Goal: Information Seeking & Learning: Learn about a topic

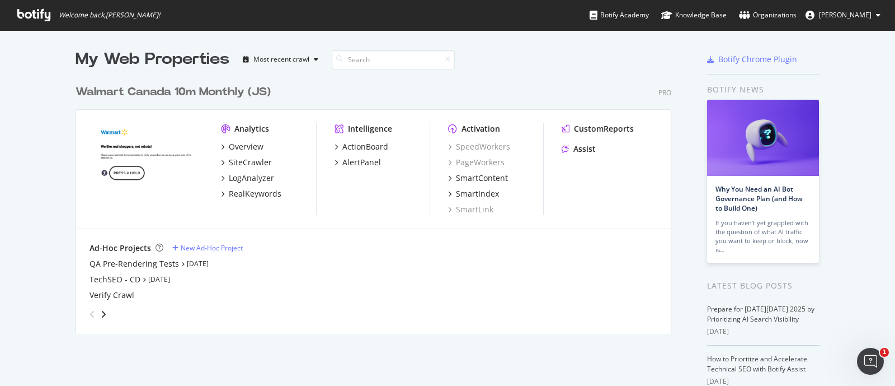
click at [59, 198] on div "My Web Properties Most recent crawl Walmart Canada 10m Monthly (JS) Pro Analyti…" at bounding box center [447, 292] width 895 height 524
click at [243, 159] on div "SiteCrawler" at bounding box center [250, 162] width 43 height 11
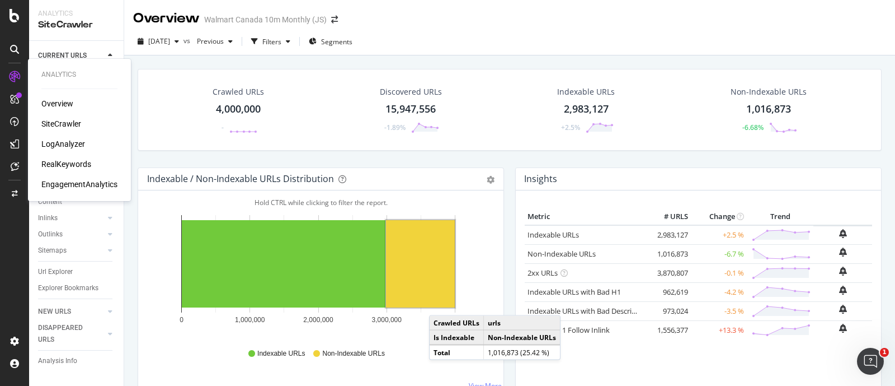
click at [64, 161] on div "RealKeywords" at bounding box center [66, 163] width 50 height 11
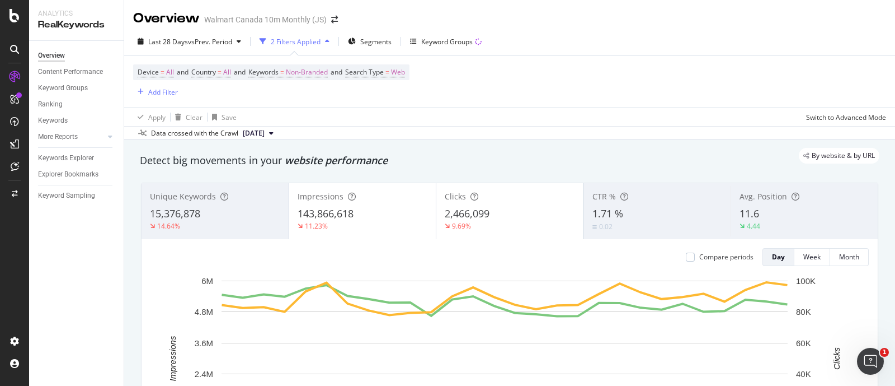
click at [562, 68] on div "Device = All and Country = All and Keywords = Non-Branded and Search Type = Web…" at bounding box center [509, 81] width 753 height 52
click at [501, 82] on div "Device = All and Country = All and Keywords = Non-Branded and Search Type = Web…" at bounding box center [509, 81] width 753 height 52
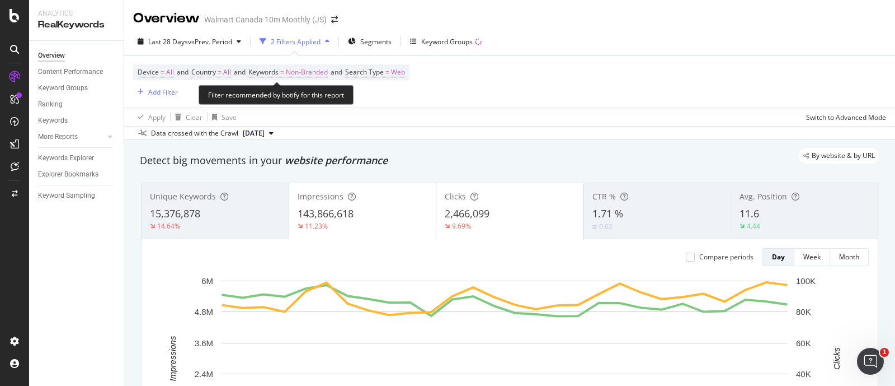
click at [208, 72] on span "Country" at bounding box center [203, 72] width 25 height 10
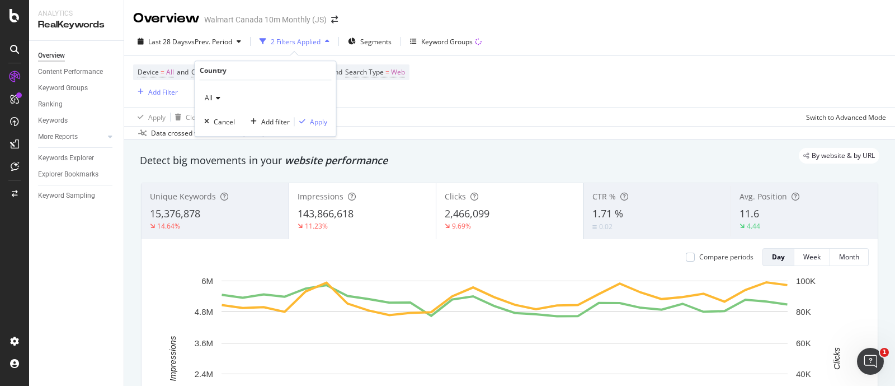
click at [213, 93] on div "All" at bounding box center [265, 98] width 123 height 18
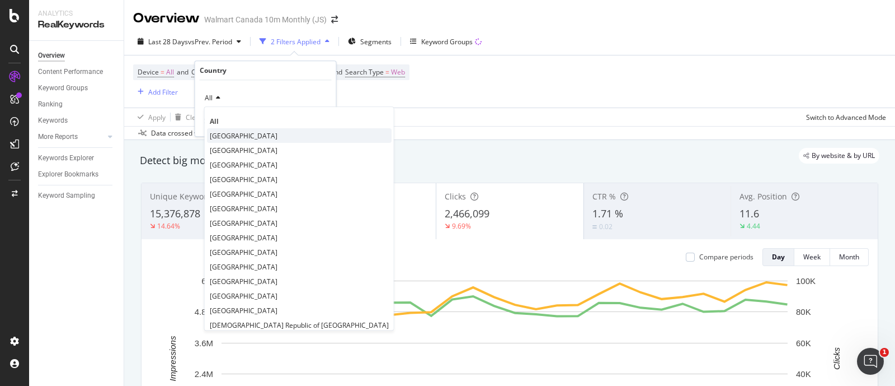
click at [225, 135] on span "[GEOGRAPHIC_DATA]" at bounding box center [244, 136] width 68 height 10
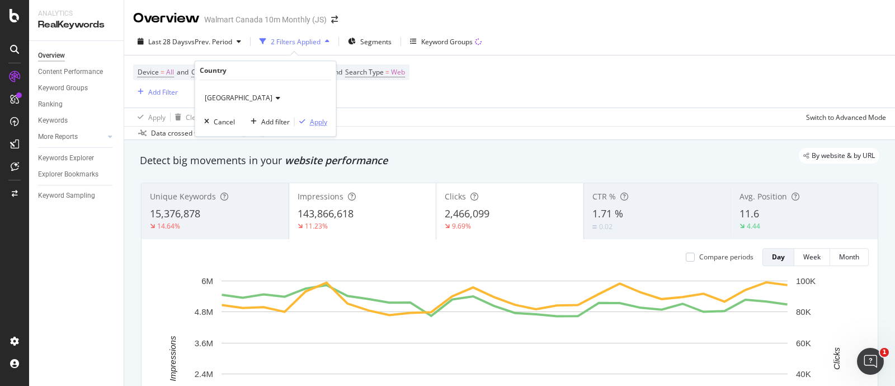
click at [307, 121] on div "button" at bounding box center [302, 121] width 15 height 7
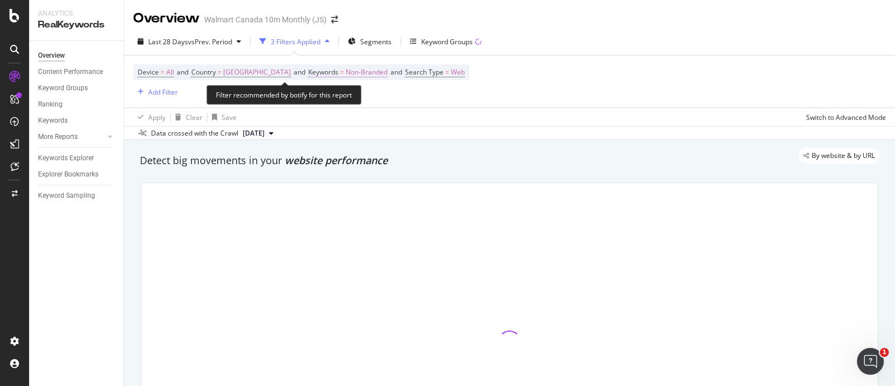
click at [346, 77] on span "Non-Branded" at bounding box center [367, 72] width 42 height 16
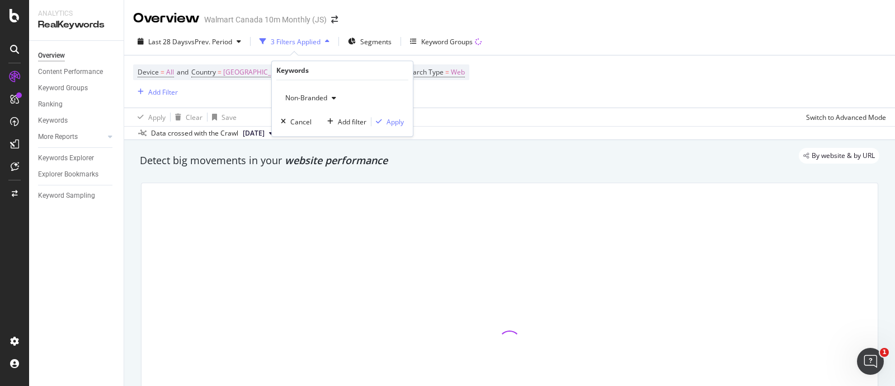
click at [475, 94] on div "Device = All and Country = [GEOGRAPHIC_DATA] and Keywords = Non-Branded and Sea…" at bounding box center [509, 81] width 753 height 52
click at [171, 93] on div "Add Filter" at bounding box center [163, 92] width 30 height 10
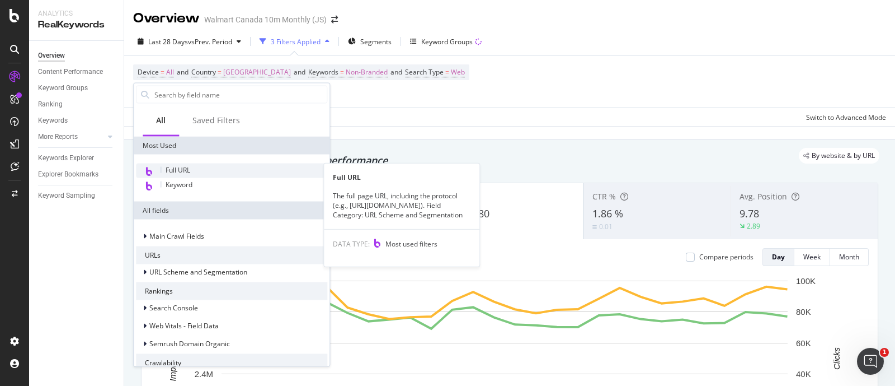
click at [170, 168] on span "Full URL" at bounding box center [178, 170] width 25 height 10
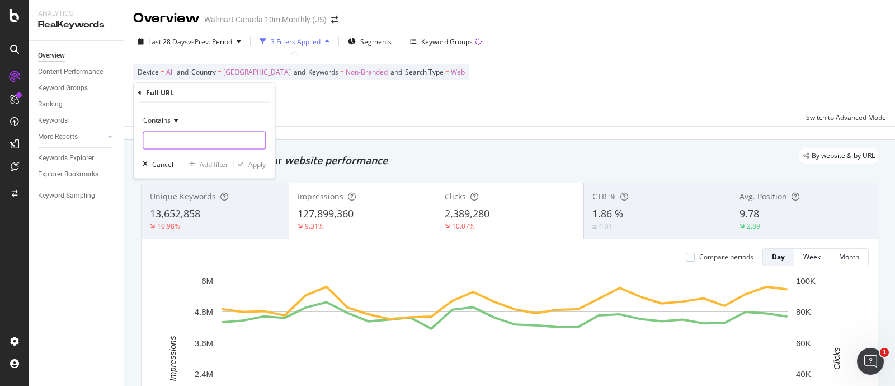
click at [175, 141] on input "text" at bounding box center [204, 140] width 122 height 18
type input "/grocery/"
click at [249, 165] on div "Apply" at bounding box center [256, 164] width 17 height 10
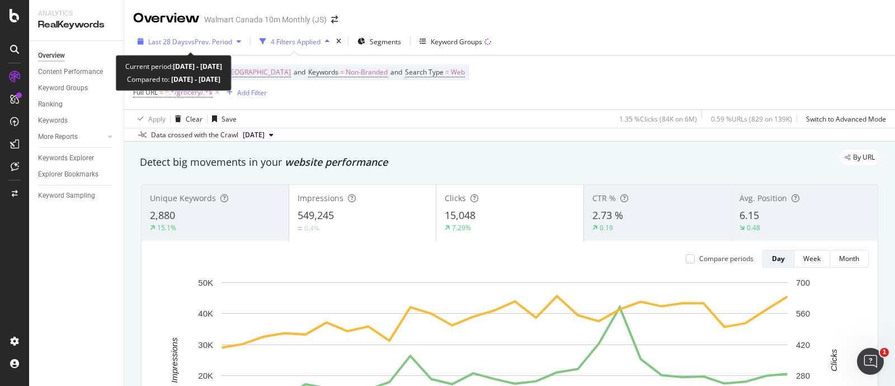
click at [190, 39] on span "vs Prev. Period" at bounding box center [210, 42] width 44 height 10
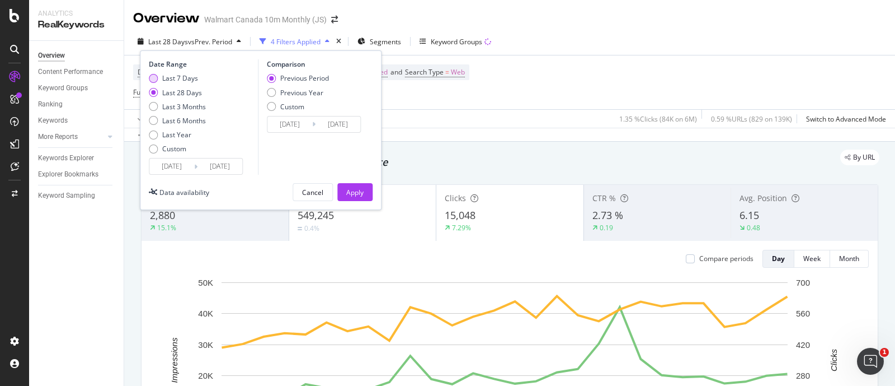
click at [173, 78] on div "Last 7 Days" at bounding box center [180, 78] width 36 height 10
type input "[DATE]"
drag, startPoint x: 356, startPoint y: 196, endPoint x: 432, endPoint y: 121, distance: 106.4
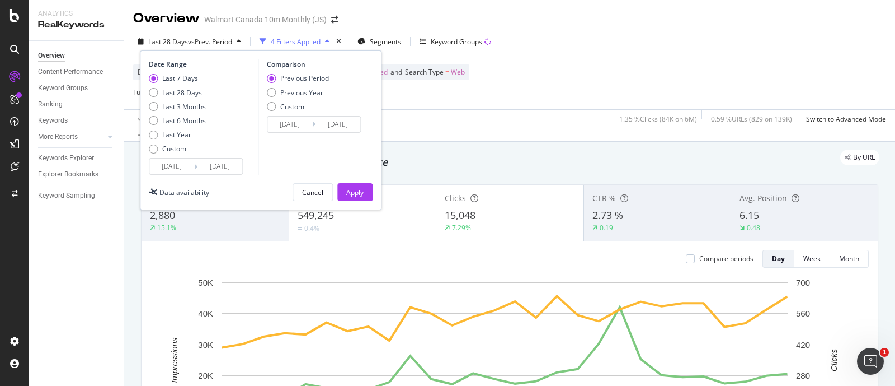
click at [355, 196] on div "Apply" at bounding box center [354, 192] width 17 height 10
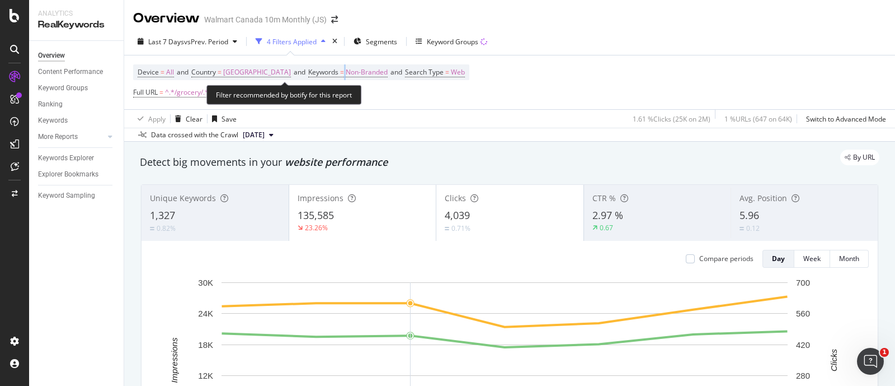
click at [308, 70] on span "Keywords = Non-Branded" at bounding box center [347, 72] width 79 height 10
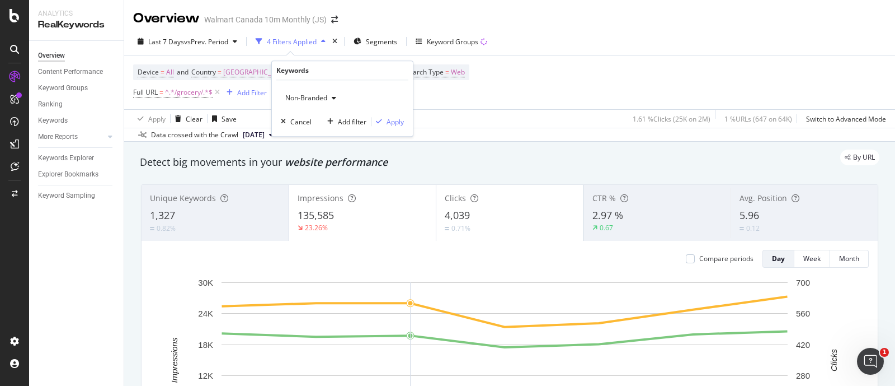
click at [331, 93] on div "Non-Branded" at bounding box center [311, 98] width 60 height 17
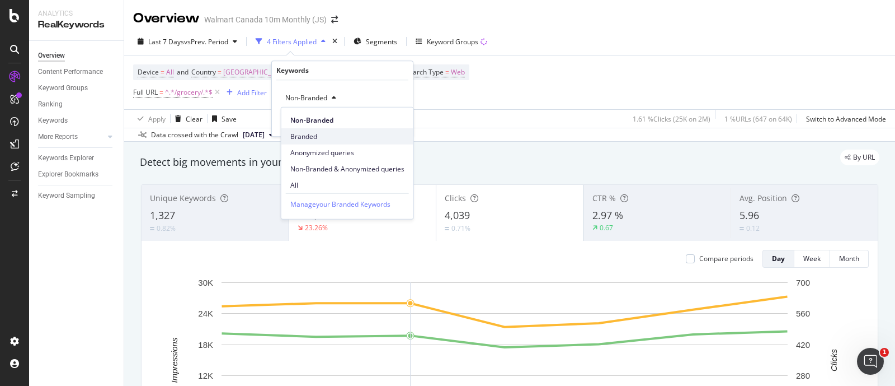
click at [311, 138] on span "Branded" at bounding box center [347, 136] width 114 height 10
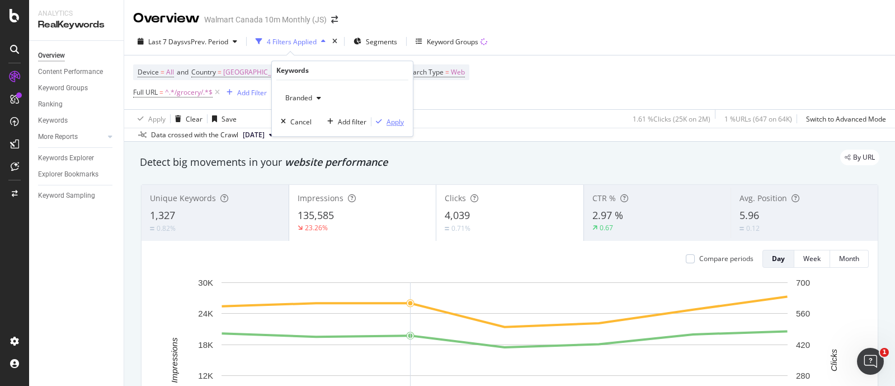
click at [394, 119] on div "Apply" at bounding box center [395, 122] width 17 height 10
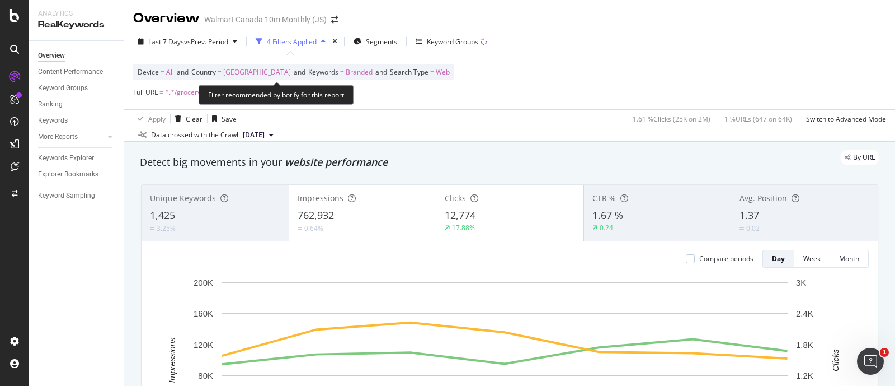
click at [346, 71] on span "Branded" at bounding box center [359, 72] width 27 height 16
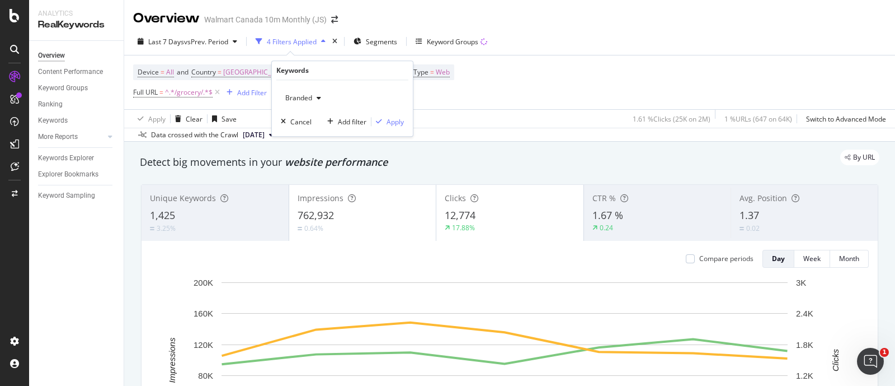
click at [312, 102] on div "Branded" at bounding box center [303, 98] width 45 height 17
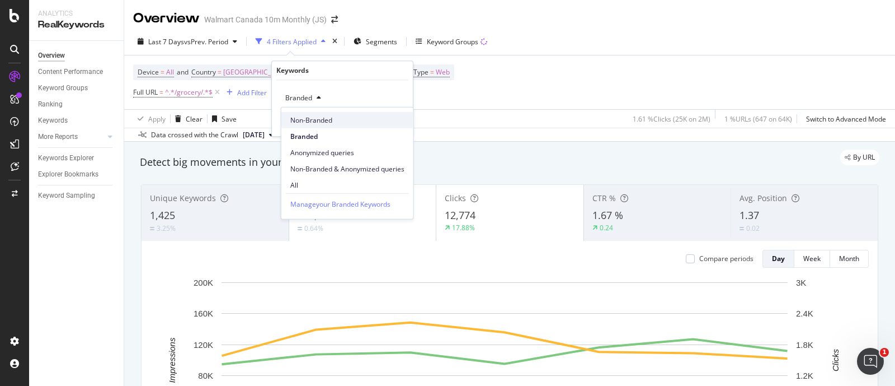
click at [304, 121] on span "Non-Branded" at bounding box center [347, 120] width 114 height 10
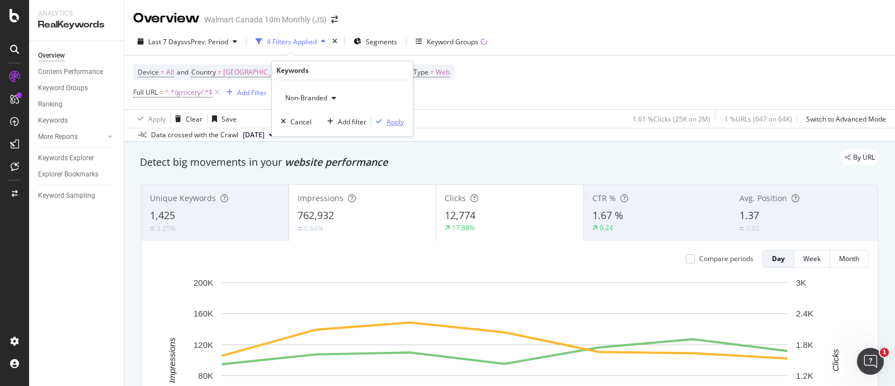
click at [400, 124] on div "Apply" at bounding box center [395, 122] width 17 height 10
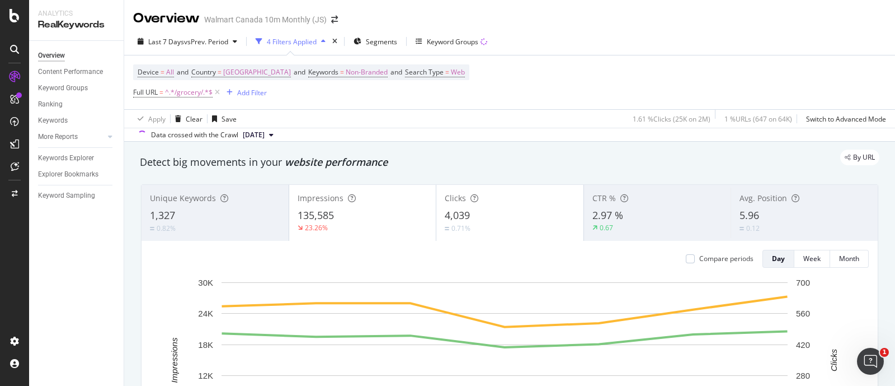
click at [400, 124] on div "Apply Clear Save 1.61 % Clicks ( 25K on 2M ) 1 % URLs ( 647 on 64K ) Switch to …" at bounding box center [509, 118] width 771 height 18
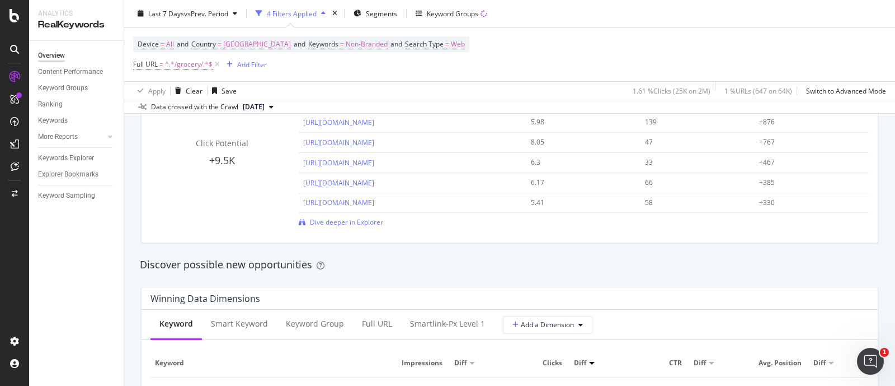
scroll to position [1049, 0]
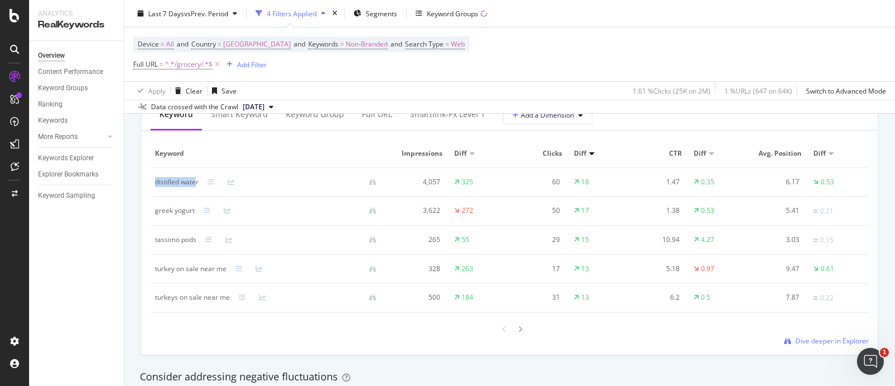
drag, startPoint x: 152, startPoint y: 179, endPoint x: 196, endPoint y: 185, distance: 44.0
click at [196, 185] on td "distilled water" at bounding box center [270, 182] width 239 height 29
copy div "distilled wate"
drag, startPoint x: 161, startPoint y: 211, endPoint x: 195, endPoint y: 208, distance: 34.2
click at [195, 208] on td "greek yogurt" at bounding box center [270, 210] width 239 height 29
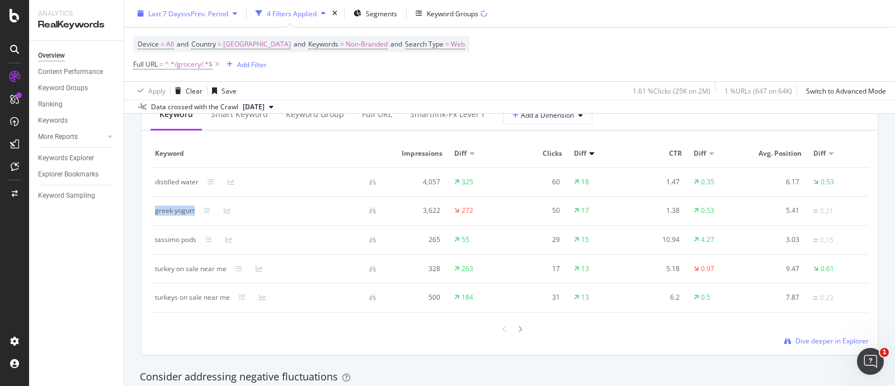
copy div "greek yogurt"
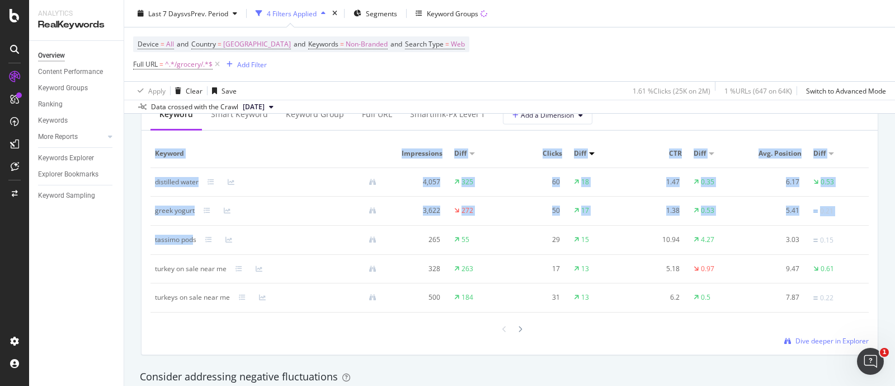
drag, startPoint x: 149, startPoint y: 233, endPoint x: 193, endPoint y: 239, distance: 44.6
click at [193, 239] on div "Keyword Smart Keyword Keyword Group Full URL smartlink-px Level 1 Add a Dimensi…" at bounding box center [510, 227] width 736 height 254
click at [126, 258] on div "By URL Detect big movements in your website performance Unique Keywords 1,327 0…" at bounding box center [509, 282] width 771 height 2379
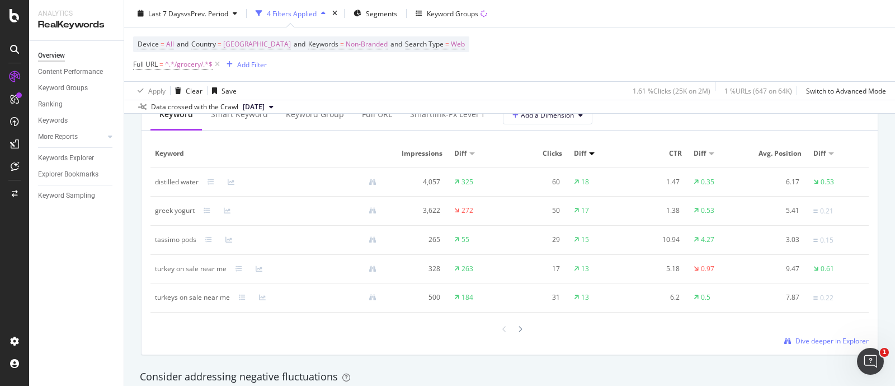
click at [165, 242] on div "tassimo pods" at bounding box center [175, 239] width 41 height 10
copy div "tassimo pods"
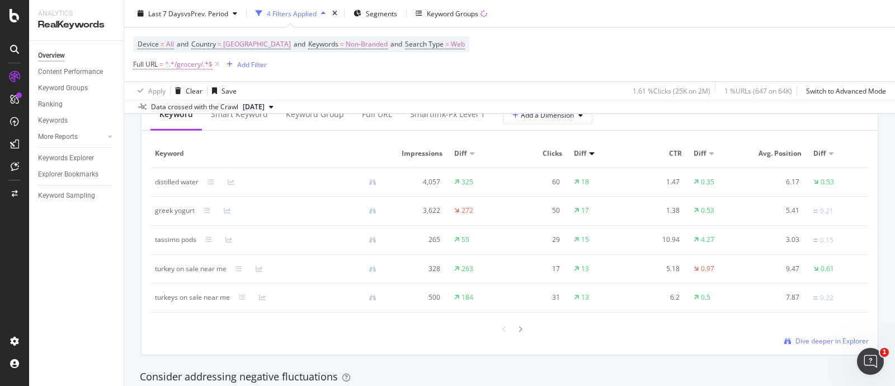
click at [189, 64] on span "^.*/grocery/.*$" at bounding box center [189, 65] width 48 height 16
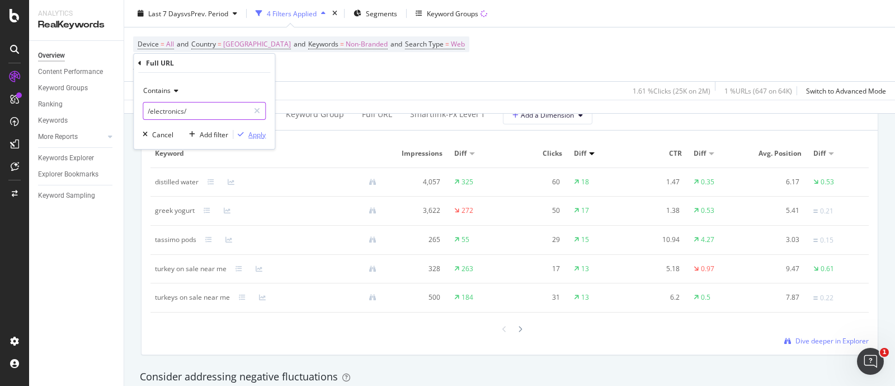
type input "/electronics/"
click at [249, 133] on div "Apply" at bounding box center [256, 135] width 17 height 10
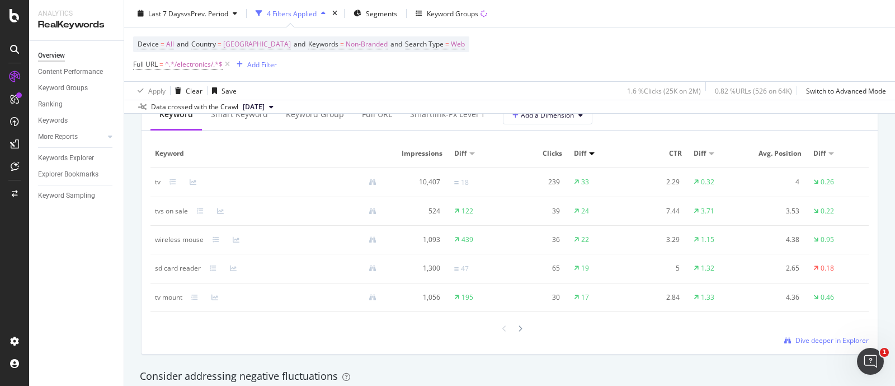
click at [130, 192] on div "By URL Detect big movements in your website performance Unique Keywords 2,176 0…" at bounding box center [509, 282] width 771 height 2379
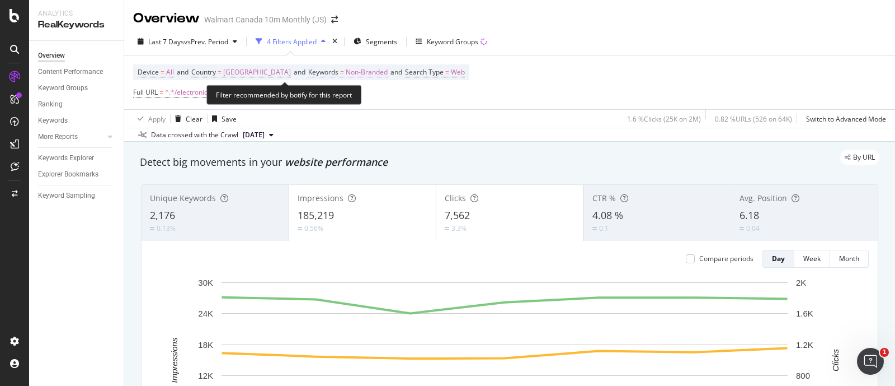
click at [346, 73] on span "Non-Branded" at bounding box center [367, 72] width 42 height 16
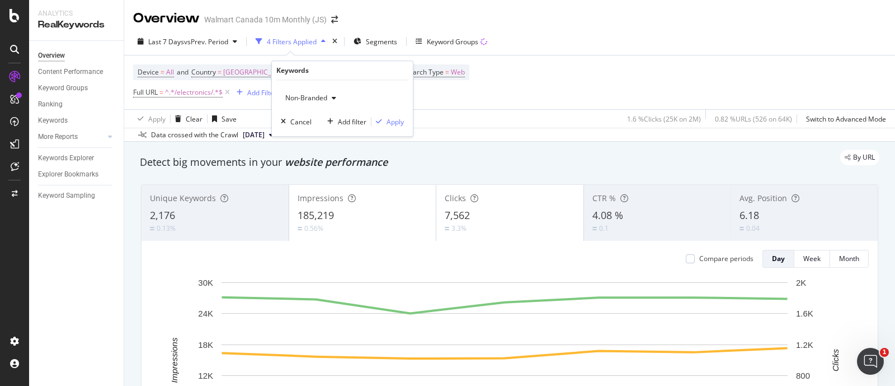
click at [318, 97] on span "Non-Branded" at bounding box center [304, 98] width 46 height 10
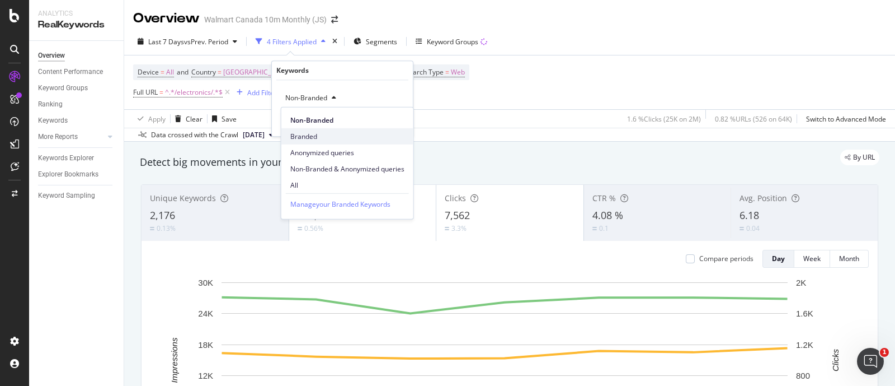
click at [310, 138] on span "Branded" at bounding box center [347, 136] width 114 height 10
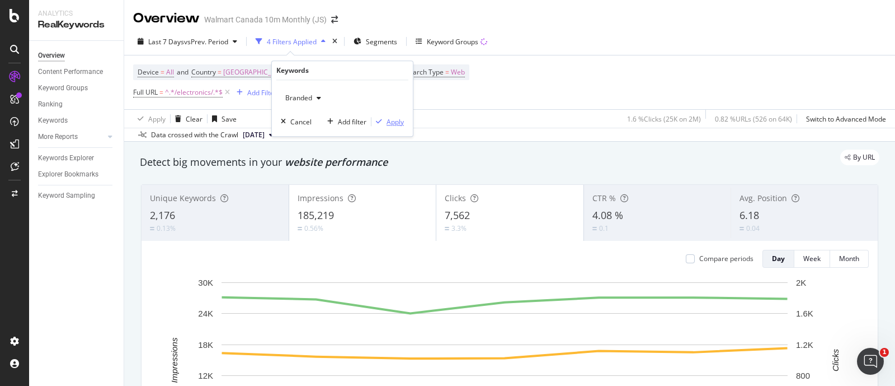
click at [394, 120] on div "Apply" at bounding box center [395, 122] width 17 height 10
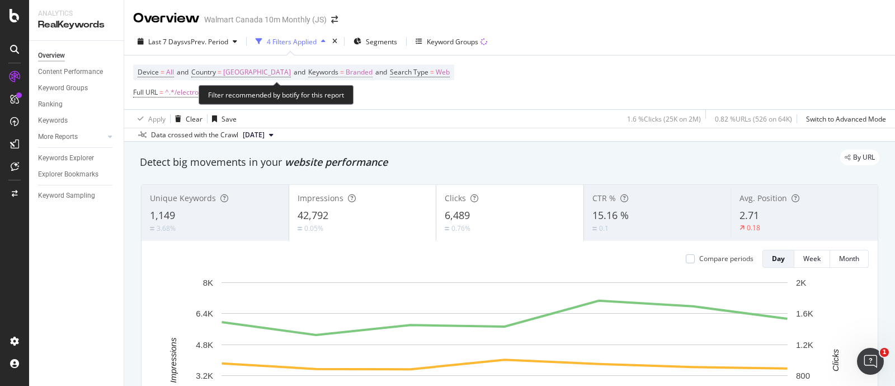
click at [346, 68] on span "Branded" at bounding box center [359, 72] width 27 height 16
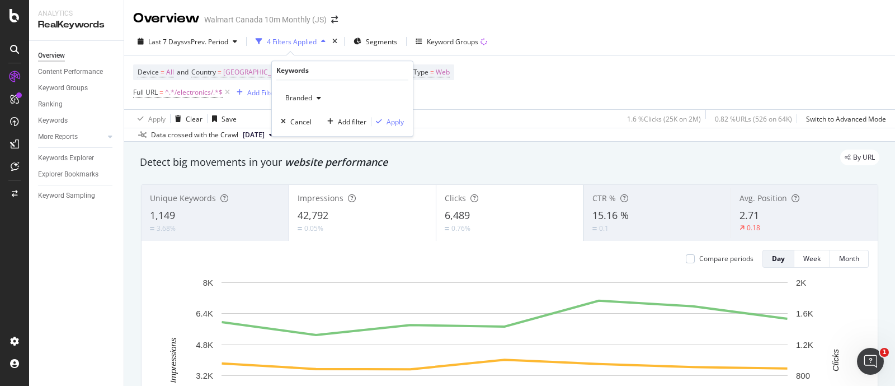
click at [311, 102] on span "Branded" at bounding box center [296, 98] width 31 height 10
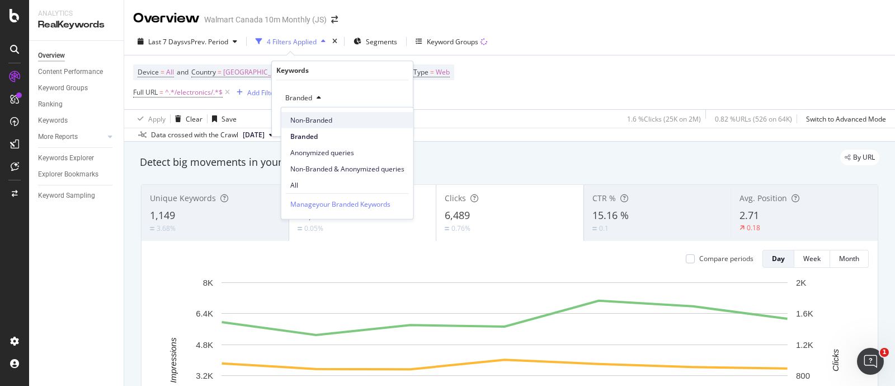
click at [305, 124] on span "Non-Branded" at bounding box center [347, 120] width 114 height 10
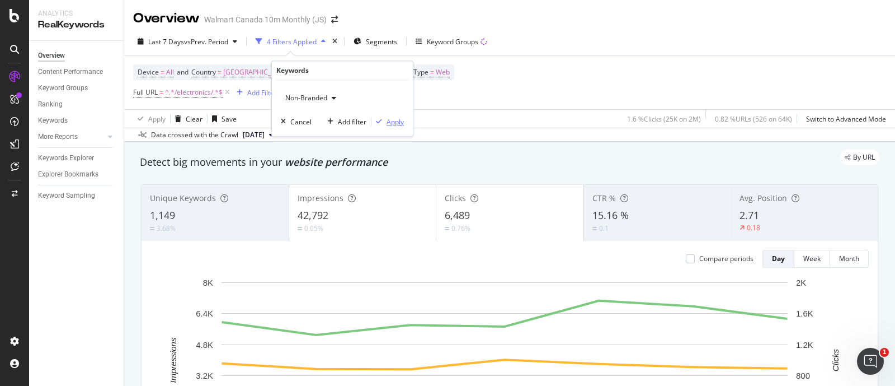
click at [388, 121] on div "Apply" at bounding box center [395, 122] width 17 height 10
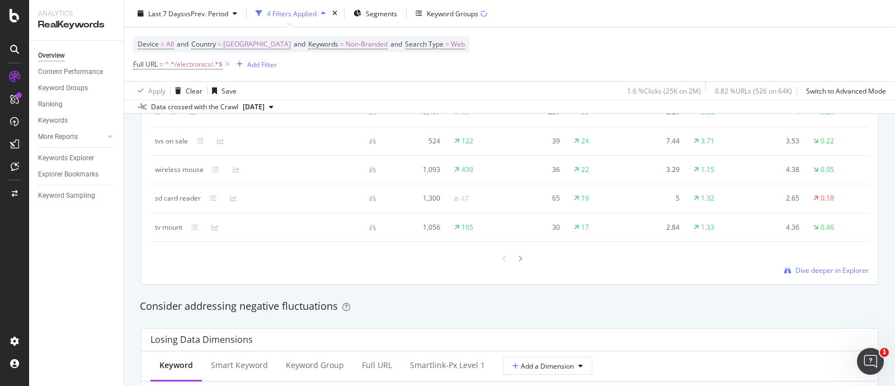
scroll to position [1049, 0]
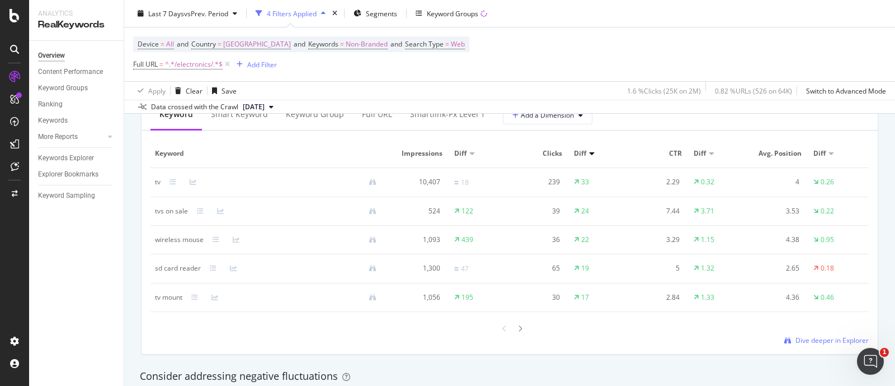
click at [132, 130] on div "By URL Detect big movements in your website performance Unique Keywords 2,176 0…" at bounding box center [509, 282] width 771 height 2379
drag, startPoint x: 157, startPoint y: 237, endPoint x: 201, endPoint y: 241, distance: 44.9
click at [201, 241] on div "wireless mouse" at bounding box center [179, 239] width 49 height 10
copy div "wireless mouse"
